Goal: Task Accomplishment & Management: Manage account settings

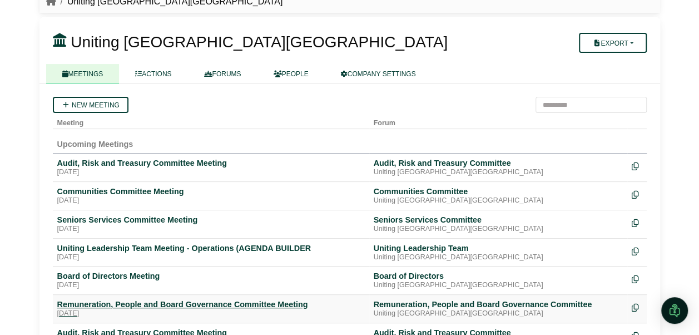
scroll to position [111, 0]
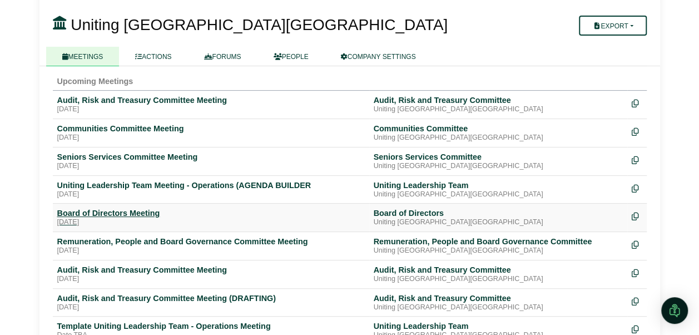
click at [102, 215] on div "Board of Directors Meeting" at bounding box center [211, 213] width 308 height 10
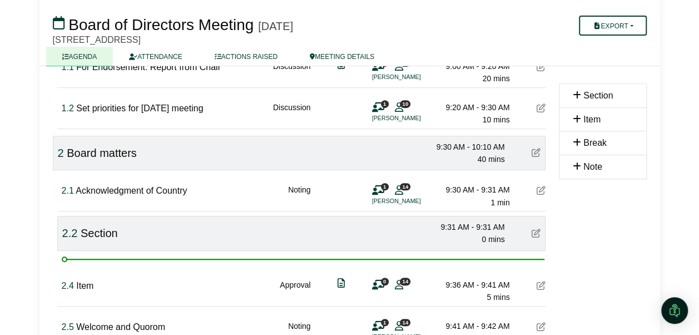
scroll to position [178, 0]
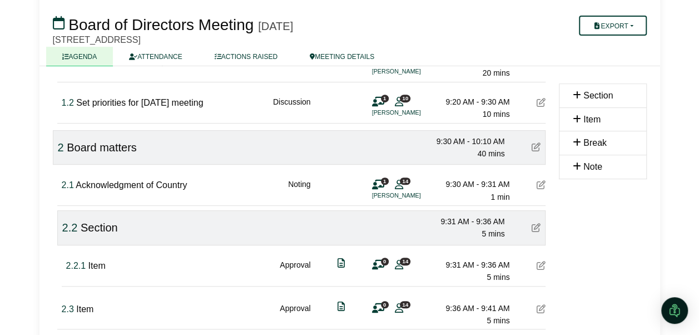
click at [536, 226] on icon at bounding box center [536, 227] width 9 height 9
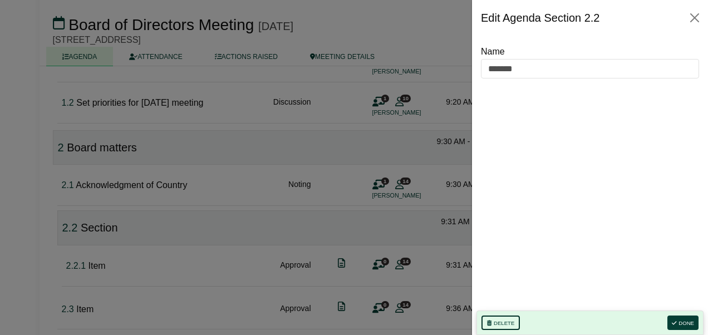
drag, startPoint x: 507, startPoint y: 322, endPoint x: 411, endPoint y: 69, distance: 270.5
click at [507, 322] on button "Delete" at bounding box center [500, 322] width 38 height 14
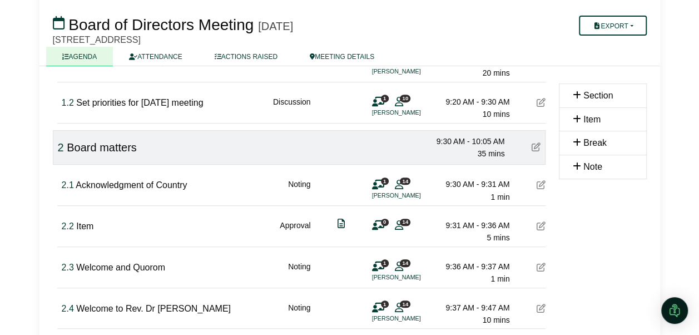
click at [543, 225] on icon at bounding box center [541, 225] width 9 height 9
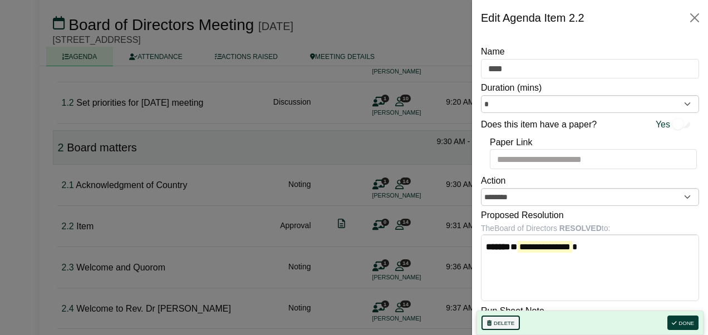
click at [498, 323] on button "Delete" at bounding box center [500, 322] width 38 height 14
